Goal: Entertainment & Leisure: Consume media (video, audio)

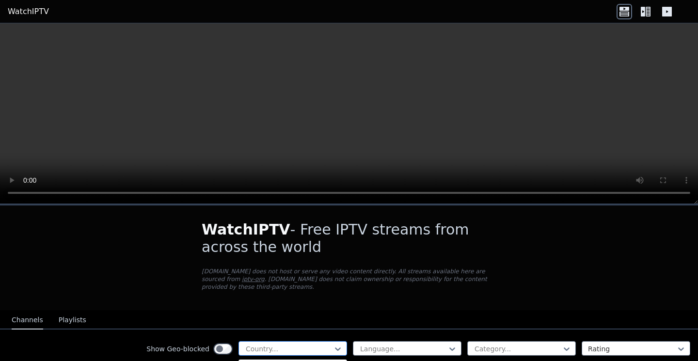
click at [305, 345] on div at bounding box center [289, 349] width 88 height 10
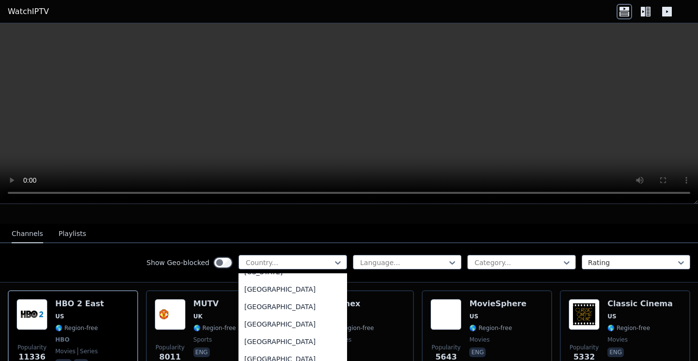
scroll to position [2642, 0]
click at [307, 326] on div "[GEOGRAPHIC_DATA]" at bounding box center [292, 321] width 109 height 17
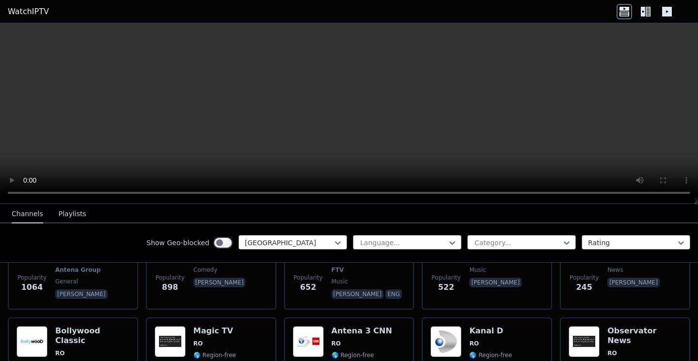
scroll to position [164, 0]
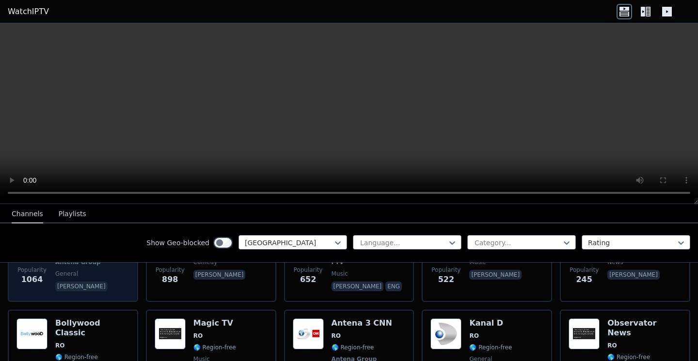
click at [79, 279] on div "Antena 1 RO 🌎 Region-free Antena Group general [PERSON_NAME]" at bounding box center [82, 258] width 54 height 72
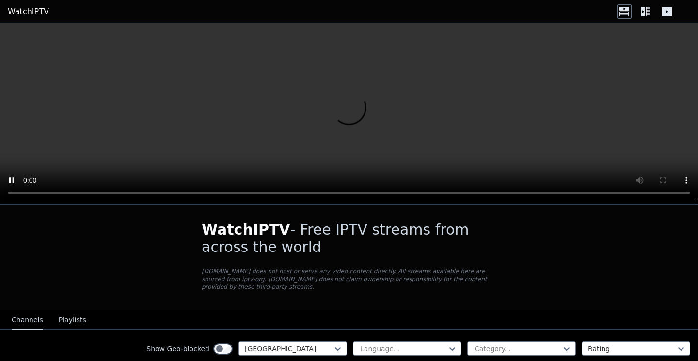
scroll to position [0, 0]
drag, startPoint x: 653, startPoint y: 158, endPoint x: 653, endPoint y: 167, distance: 9.2
click at [653, 167] on video at bounding box center [349, 113] width 698 height 181
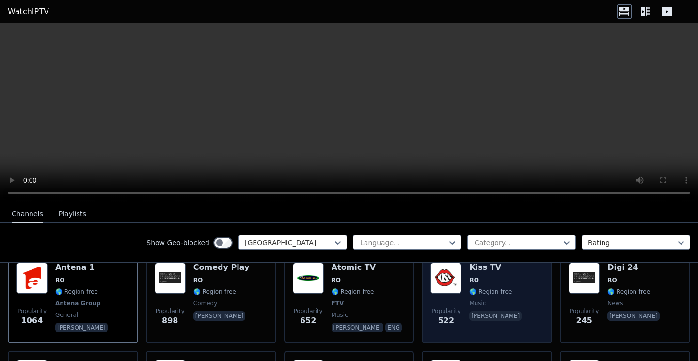
scroll to position [89, 0]
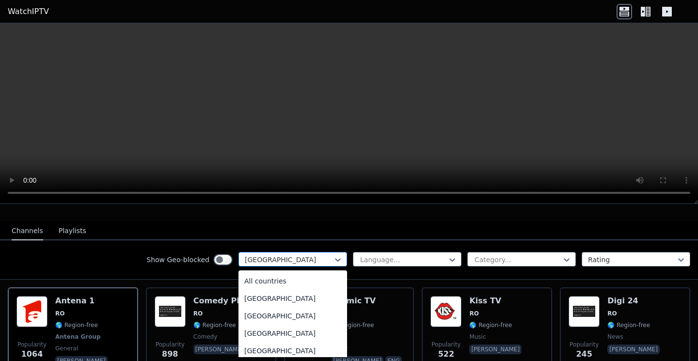
click at [310, 256] on div at bounding box center [289, 260] width 88 height 10
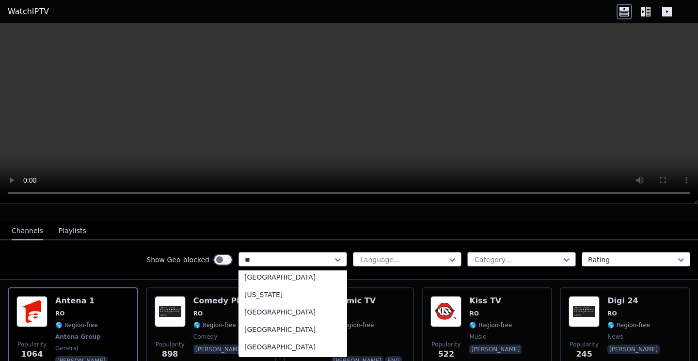
scroll to position [21, 0]
type input "***"
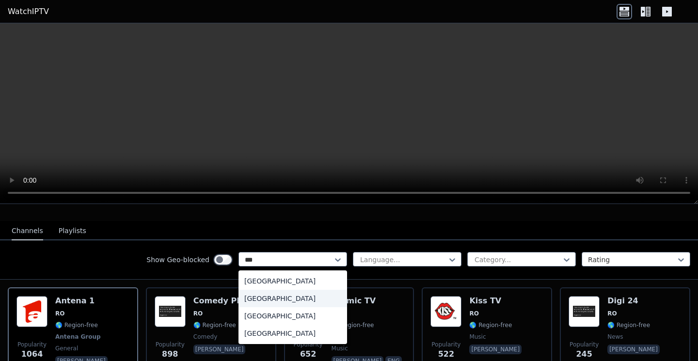
click at [298, 295] on div "[GEOGRAPHIC_DATA]" at bounding box center [292, 298] width 109 height 17
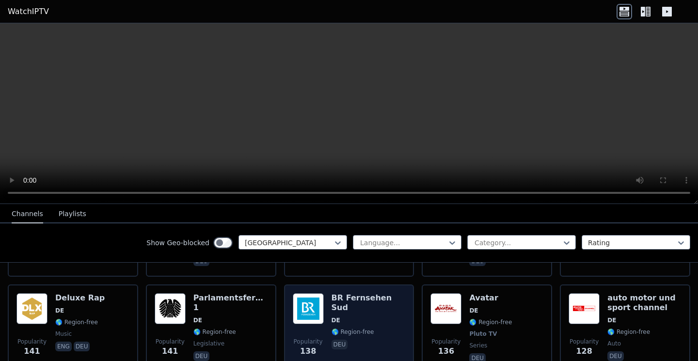
scroll to position [607, 0]
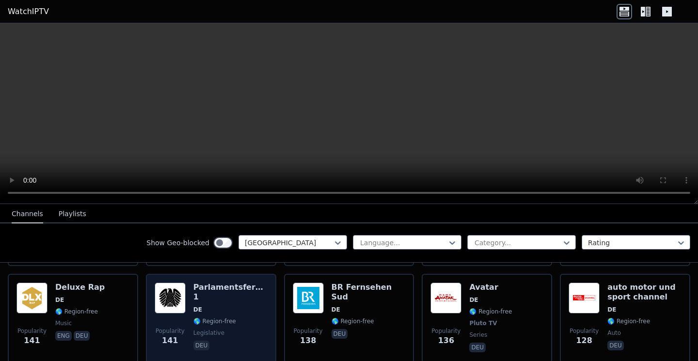
click at [257, 318] on div "Parlamentsfernsehen 1 DE 🌎 Region-free legislative deu" at bounding box center [230, 319] width 74 height 72
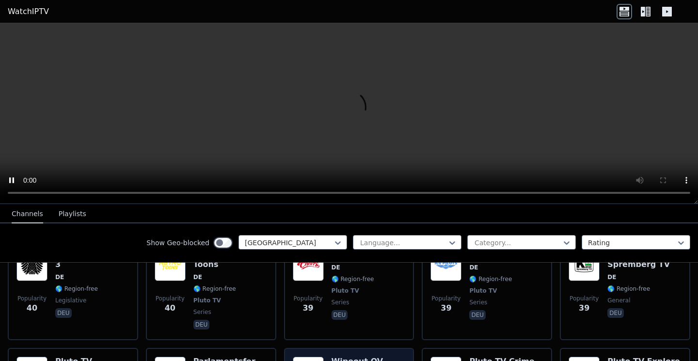
scroll to position [2214, 0]
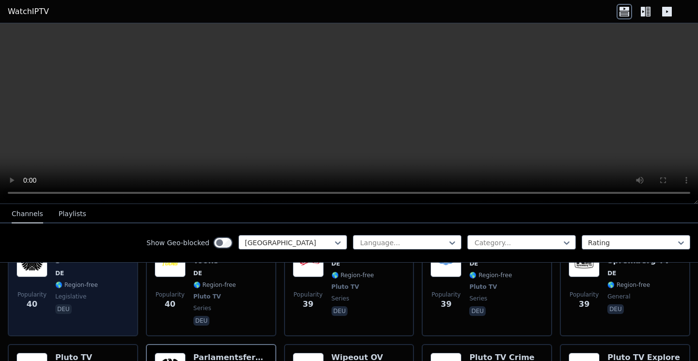
click at [130, 264] on div "Popularity 40 Parlamentsfernsehen 3 DE 🌎 Region-free legislative deu" at bounding box center [73, 287] width 130 height 99
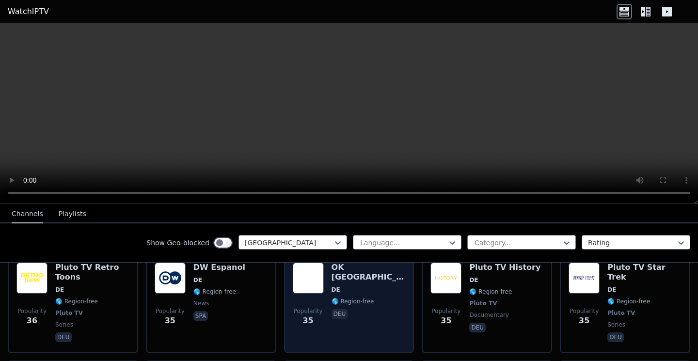
scroll to position [2412, 0]
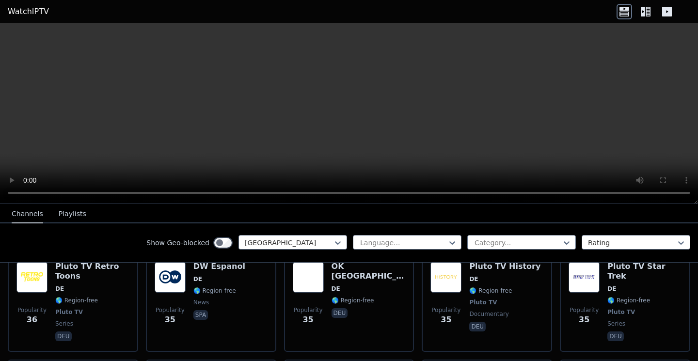
click at [326, 250] on div "Show Geo-blocked [GEOGRAPHIC_DATA]" at bounding box center [246, 243] width 201 height 16
click at [326, 246] on div at bounding box center [289, 243] width 88 height 10
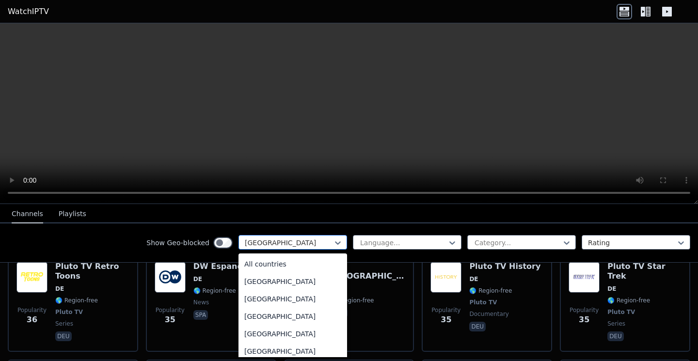
scroll to position [1128, 0]
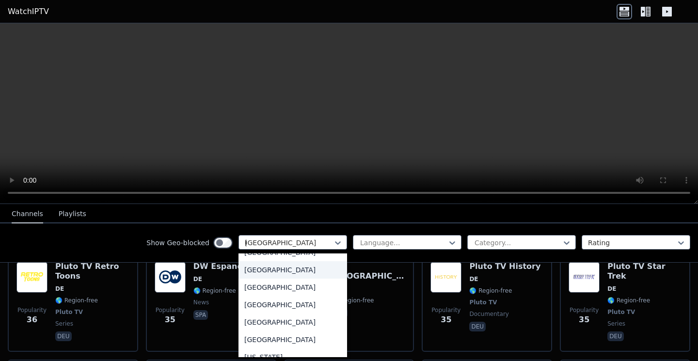
type input "***"
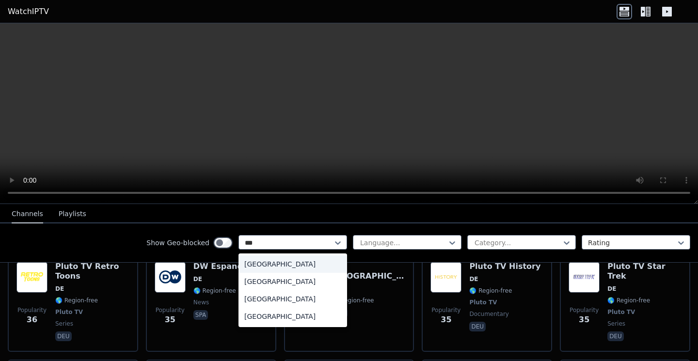
scroll to position [0, 0]
click at [290, 315] on div "[GEOGRAPHIC_DATA]" at bounding box center [292, 316] width 109 height 17
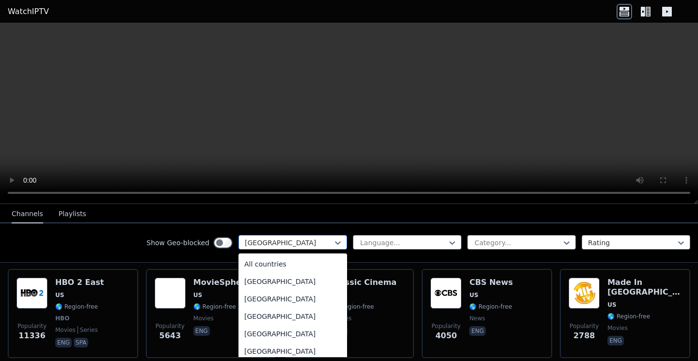
scroll to position [3310, 0]
click at [262, 243] on div "[GEOGRAPHIC_DATA]" at bounding box center [289, 243] width 88 height 10
click at [270, 288] on div "[GEOGRAPHIC_DATA]" at bounding box center [292, 296] width 109 height 17
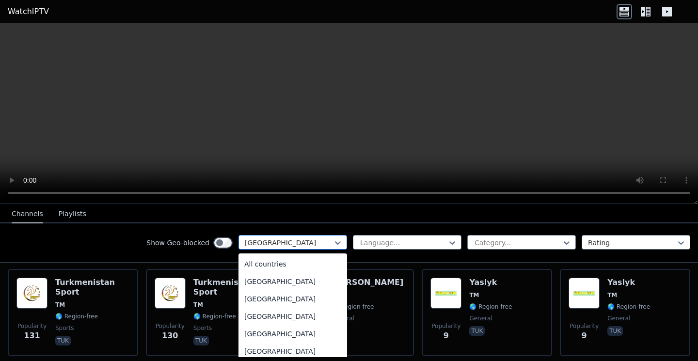
click at [274, 248] on div "[GEOGRAPHIC_DATA]" at bounding box center [292, 242] width 109 height 15
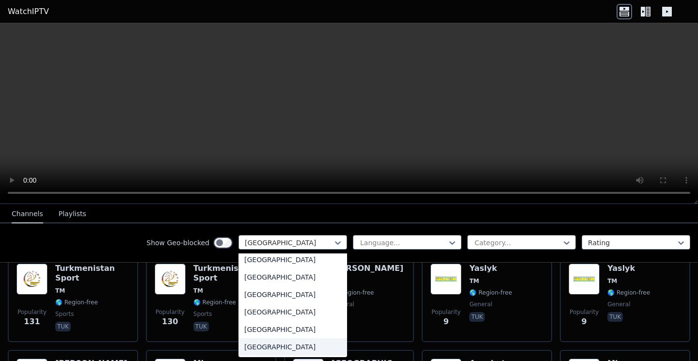
scroll to position [136, 0]
